Goal: Task Accomplishment & Management: Use online tool/utility

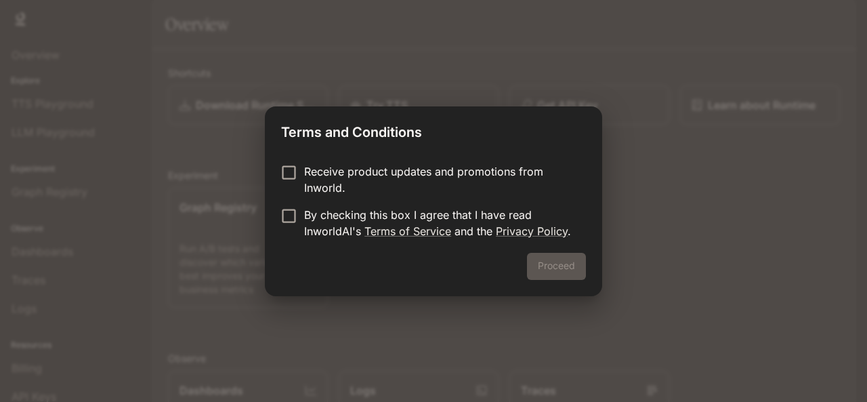
click at [432, 173] on p "Receive product updates and promotions from Inworld." at bounding box center [439, 179] width 271 height 33
click at [377, 226] on link "Terms of Service" at bounding box center [407, 231] width 87 height 14
click at [542, 260] on button "Proceed" at bounding box center [556, 266] width 59 height 27
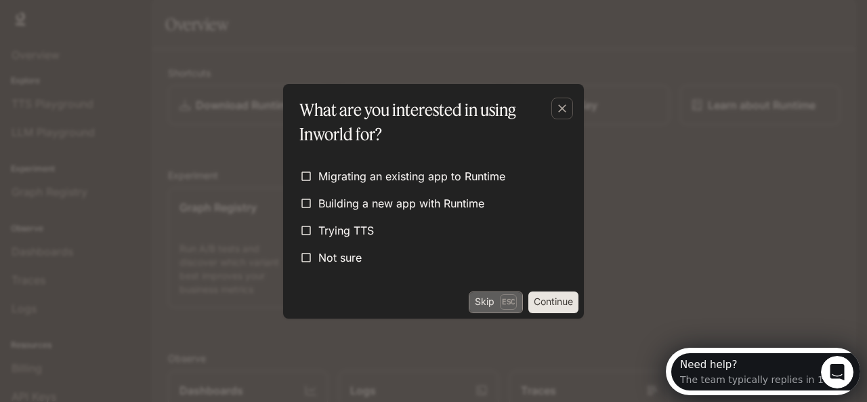
click at [496, 295] on button "Skip Esc" at bounding box center [496, 302] width 54 height 22
